Goal: Register for event/course

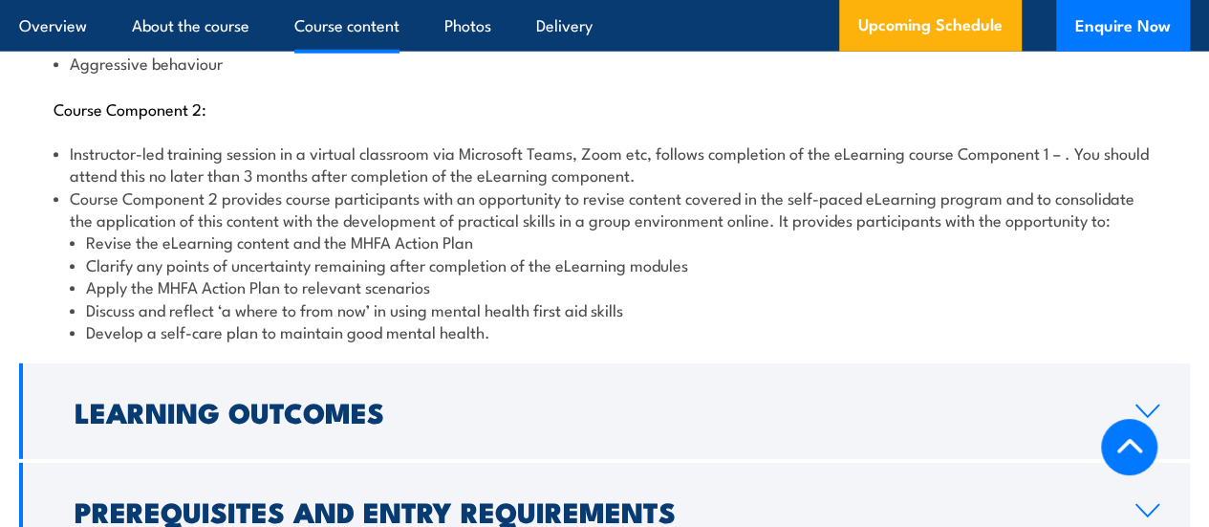
scroll to position [2580, 0]
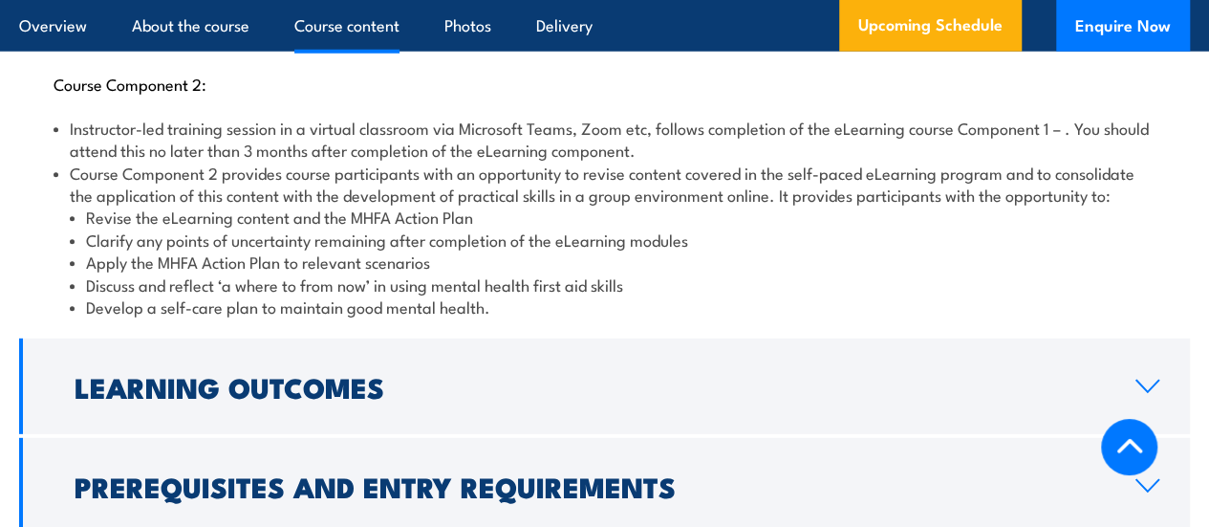
click at [443, 259] on li "Apply the MHFA Action Plan to relevant scenarios" at bounding box center [613, 261] width 1086 height 22
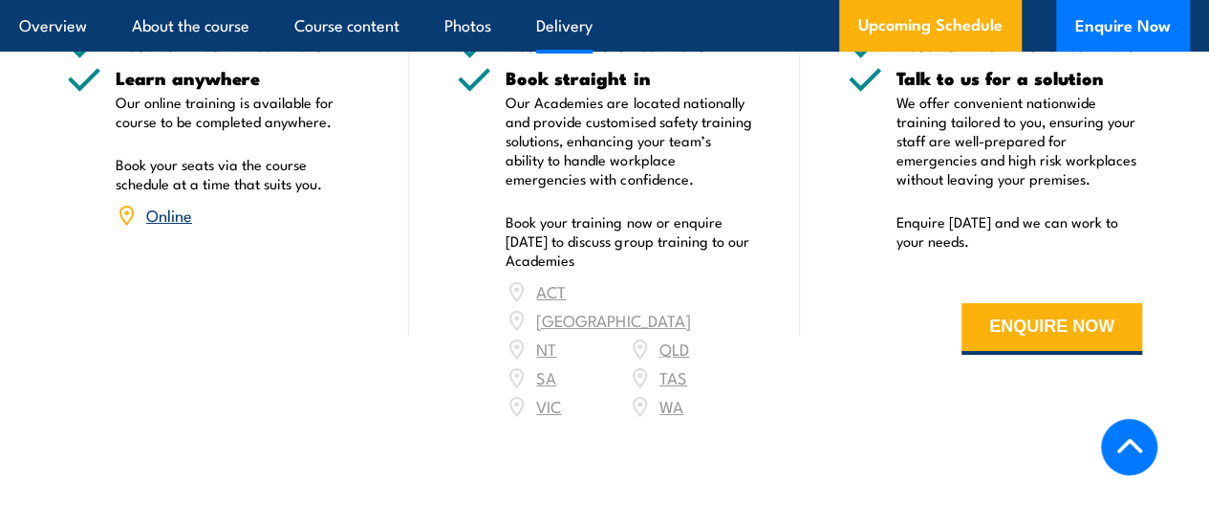
scroll to position [3249, 0]
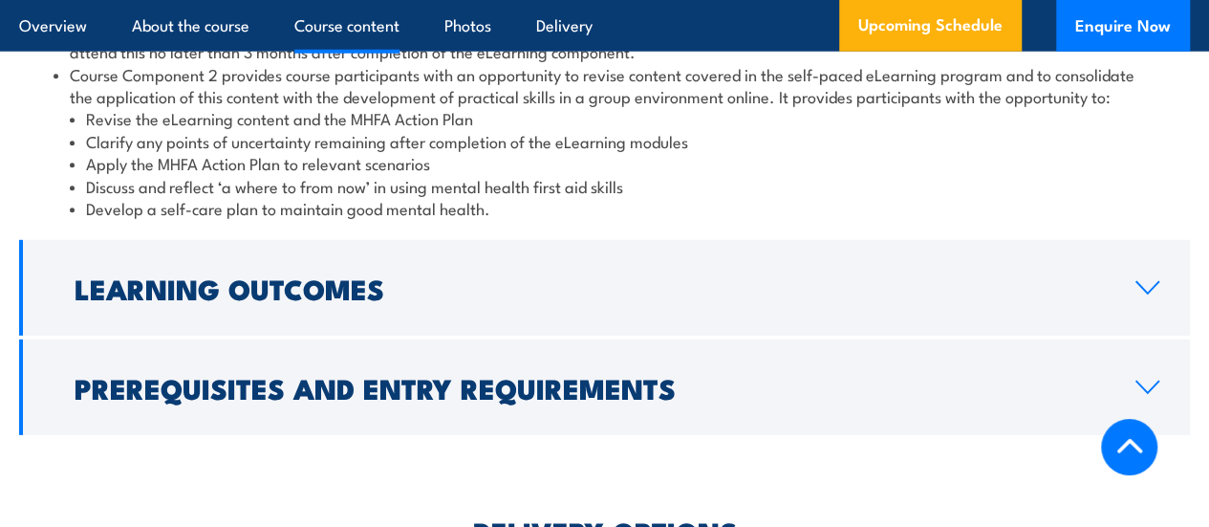
scroll to position [2771, 0]
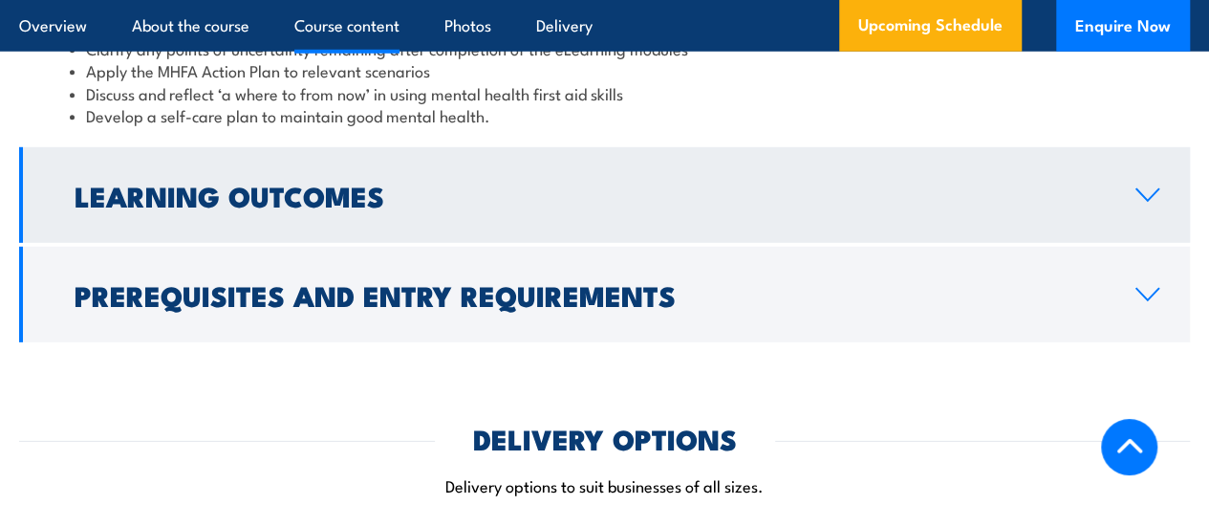
click at [335, 201] on h2 "Learning Outcomes" at bounding box center [590, 195] width 1030 height 25
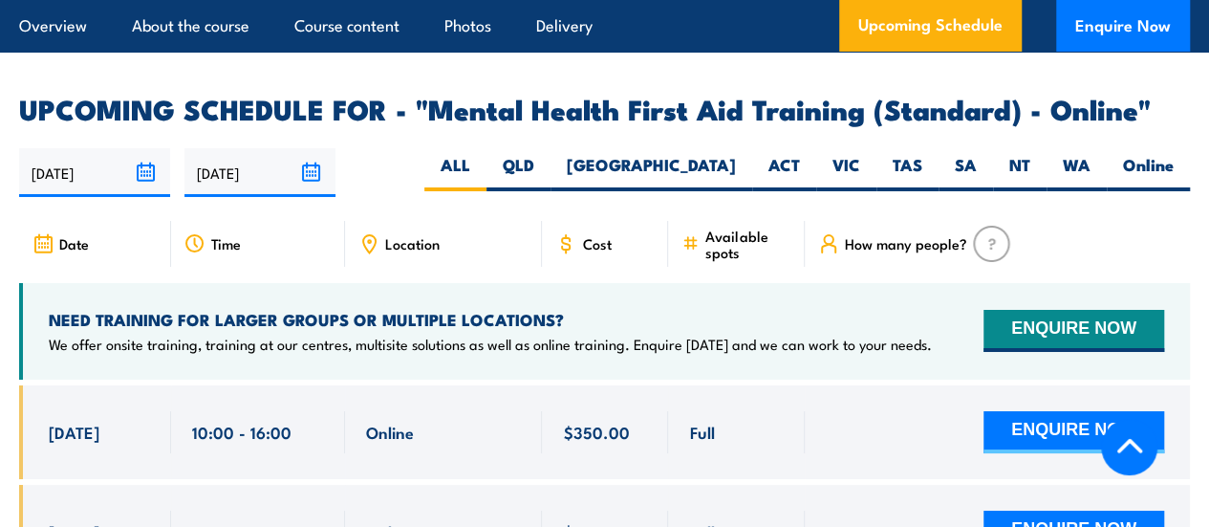
scroll to position [3234, 0]
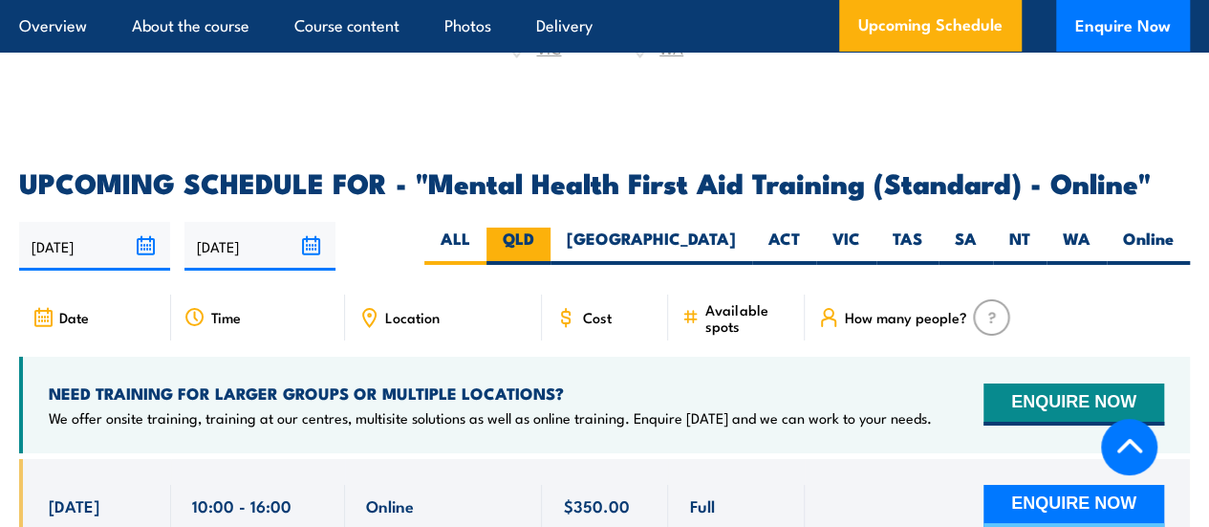
click at [550, 227] on label "QLD" at bounding box center [518, 245] width 64 height 37
click at [547, 227] on input "QLD" at bounding box center [540, 233] width 12 height 12
radio input "true"
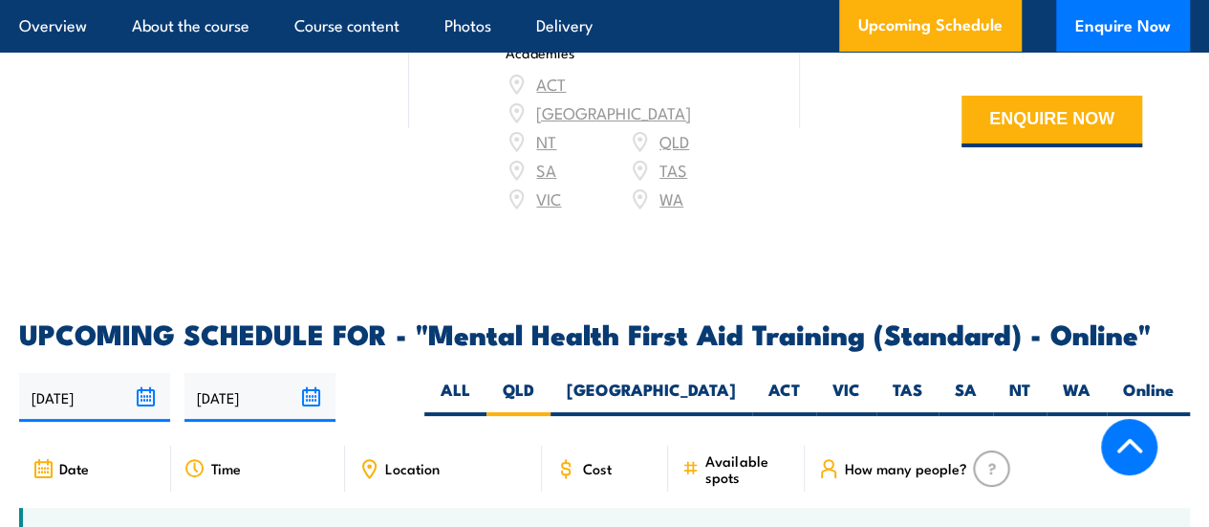
scroll to position [3735, 0]
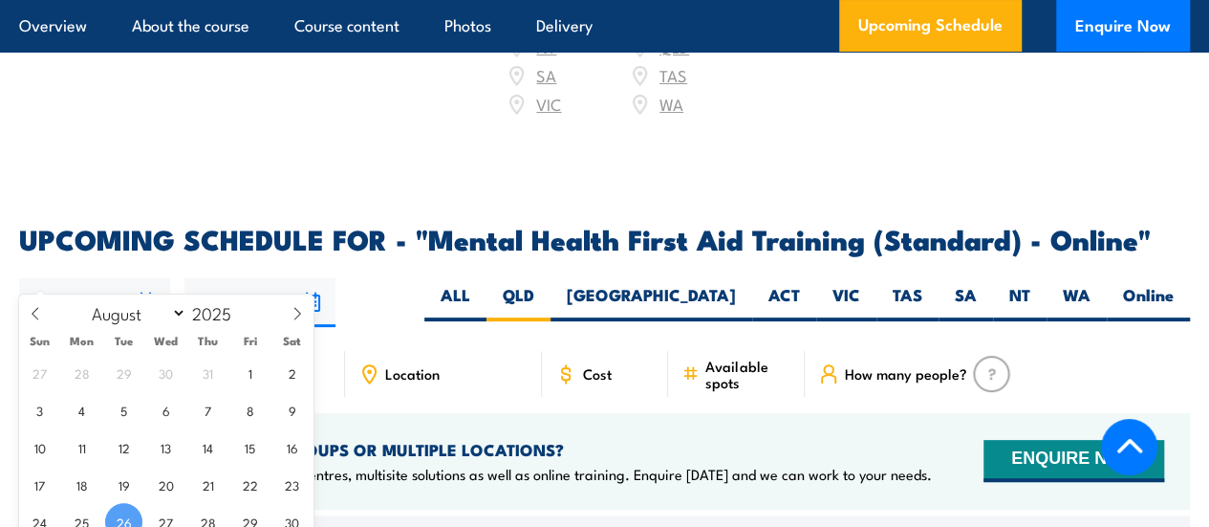
click at [145, 278] on input "26/08/2025" at bounding box center [94, 302] width 151 height 49
click at [295, 314] on icon at bounding box center [297, 313] width 13 height 13
select select "8"
click at [84, 376] on span "1" at bounding box center [81, 372] width 37 height 37
type input "[DATE]"
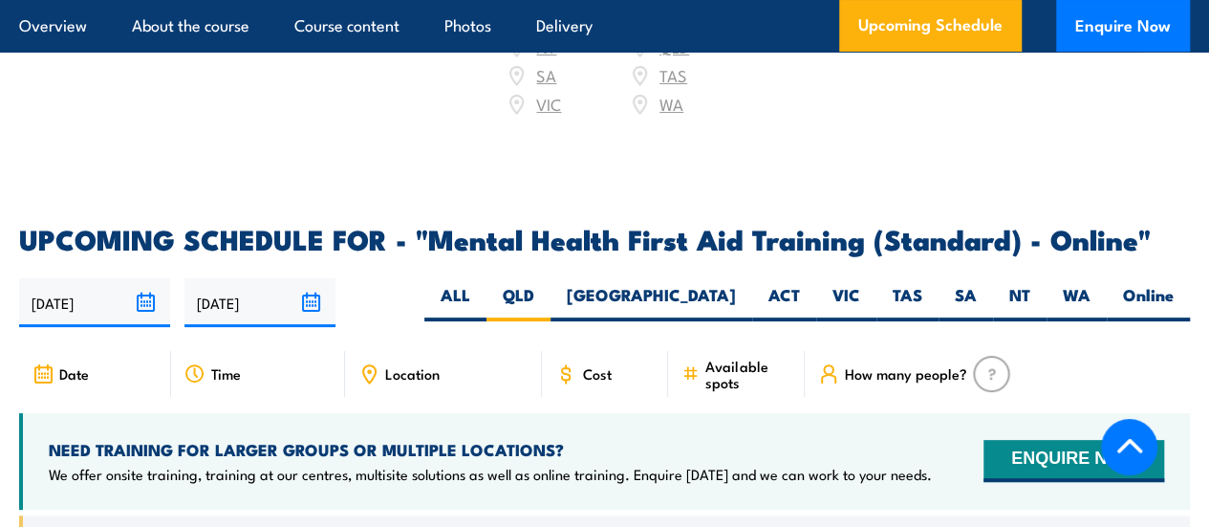
click at [304, 278] on input "[DATE]" at bounding box center [259, 302] width 151 height 49
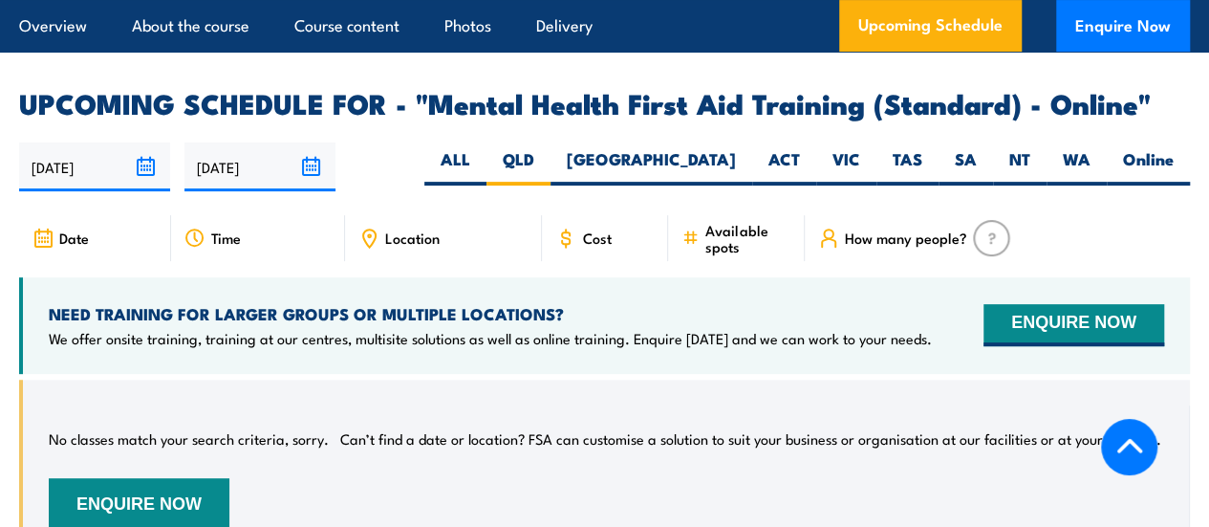
scroll to position [3830, 0]
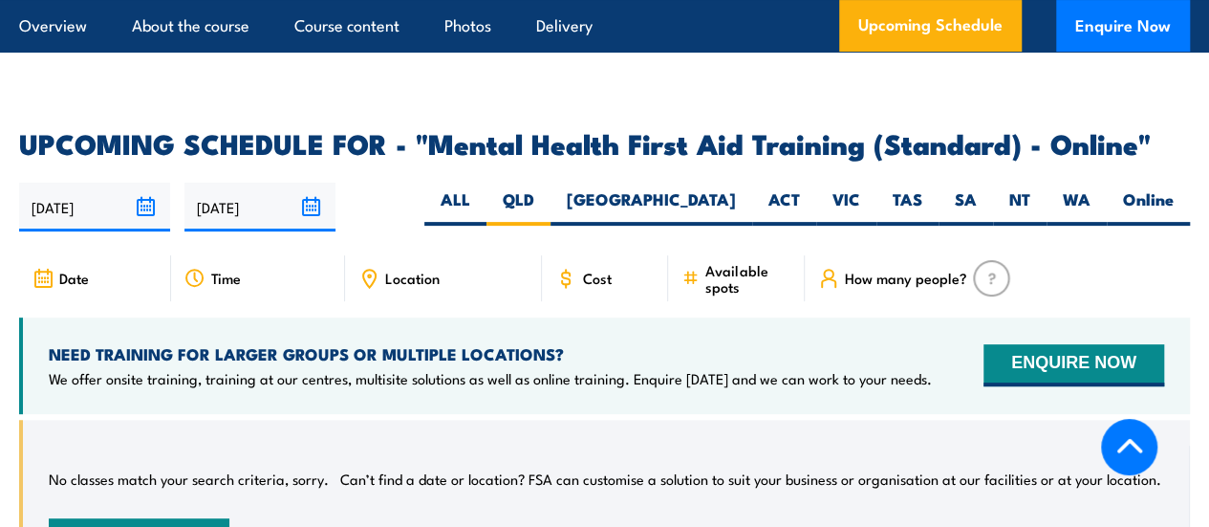
click at [452, 187] on div "01/09/2025 22/02/2026" at bounding box center [604, 207] width 1171 height 49
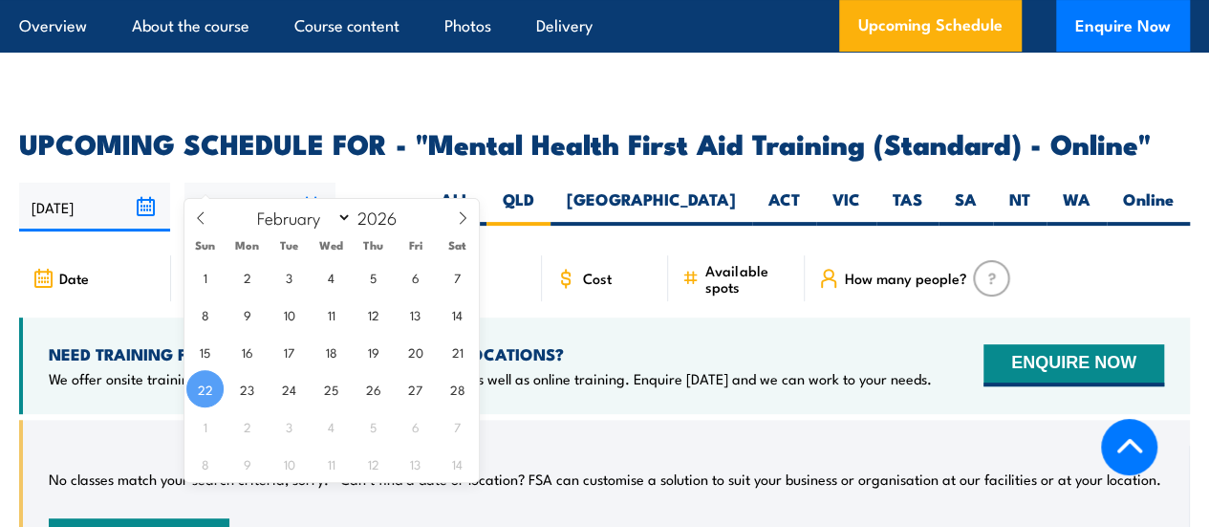
click at [317, 183] on input "[DATE]" at bounding box center [259, 207] width 151 height 49
click at [389, 183] on div "01/09/2025 22/02/2026" at bounding box center [604, 207] width 1171 height 49
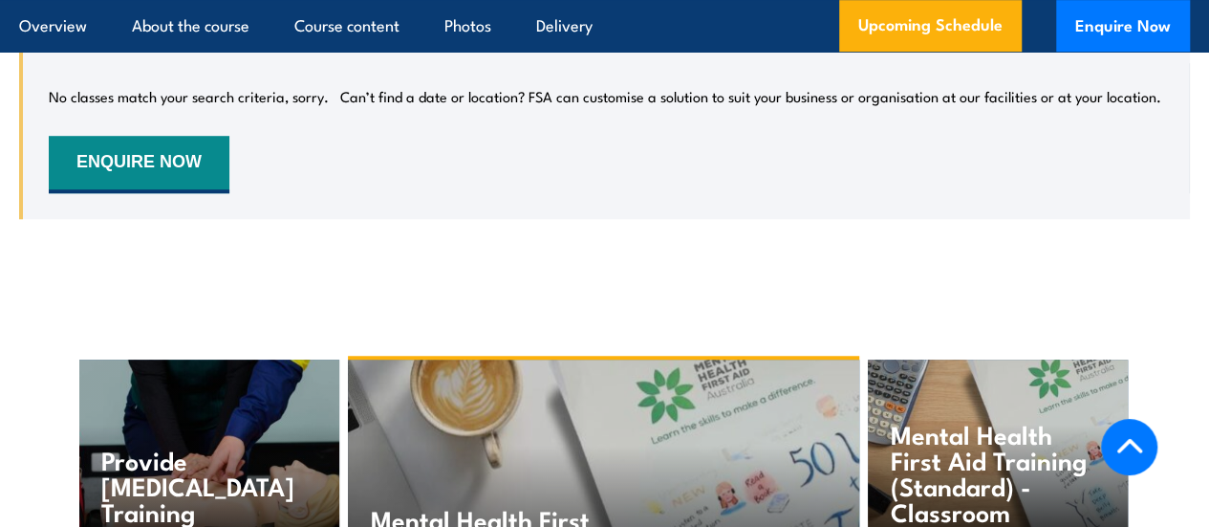
scroll to position [3544, 0]
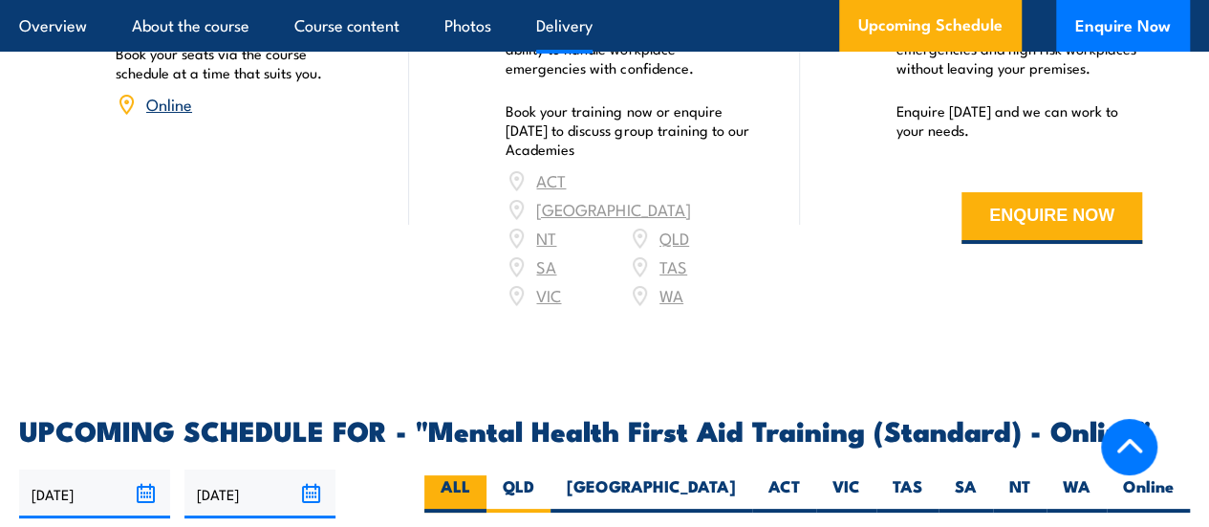
click at [486, 475] on label "ALL" at bounding box center [455, 493] width 62 height 37
click at [483, 475] on input "ALL" at bounding box center [476, 481] width 12 height 12
radio input "true"
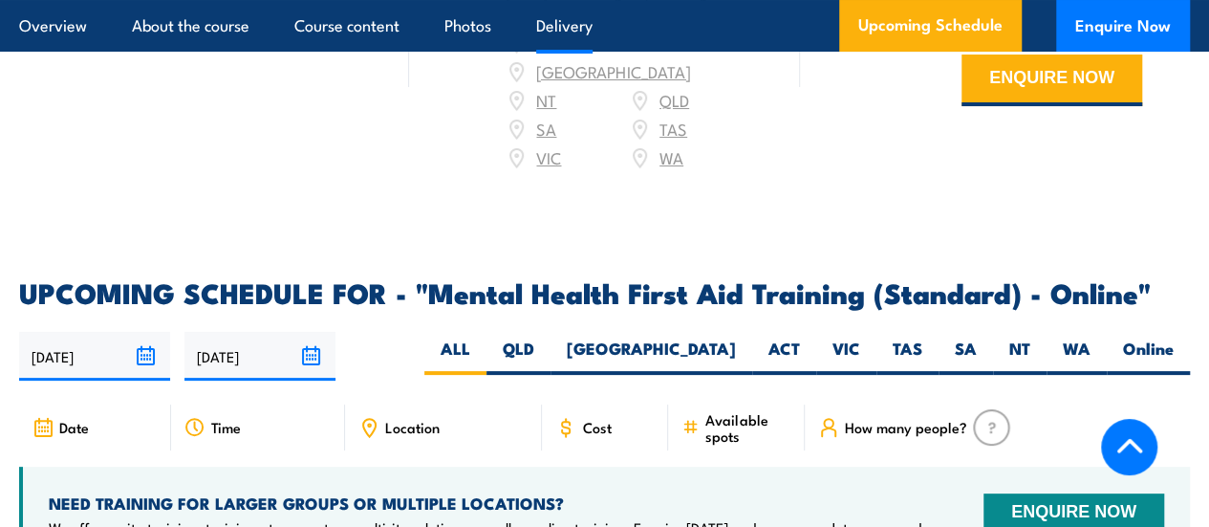
scroll to position [3830, 0]
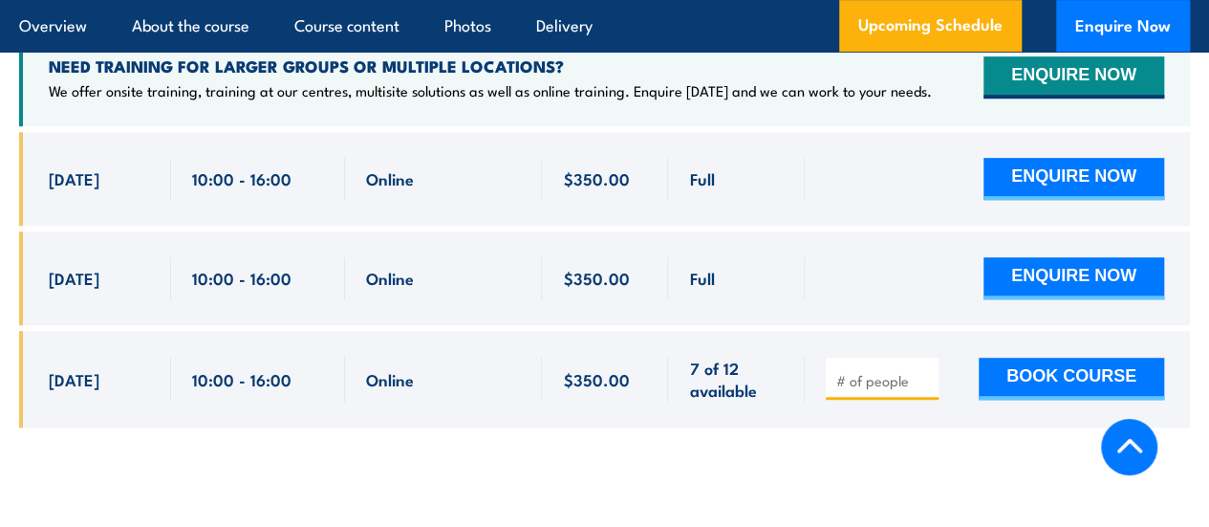
scroll to position [4117, 0]
